Goal: Find specific page/section: Find specific page/section

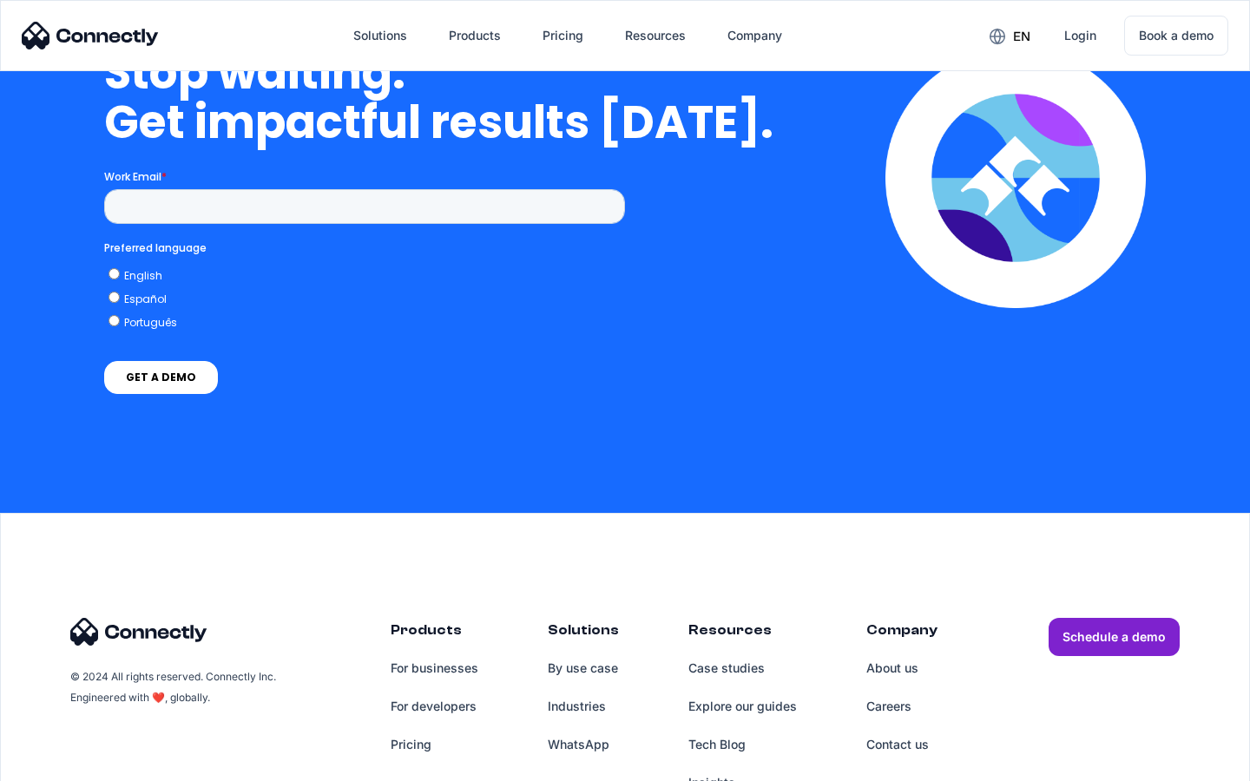
scroll to position [5046, 0]
